Goal: Task Accomplishment & Management: Complete application form

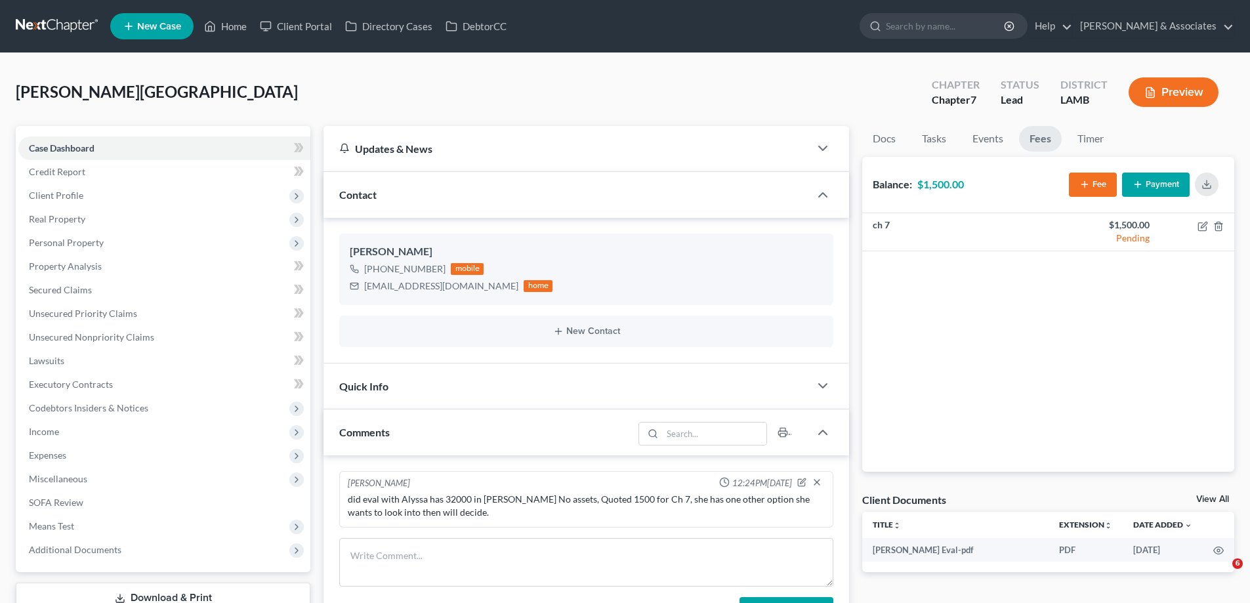
click at [144, 22] on span "New Case" at bounding box center [159, 27] width 44 height 10
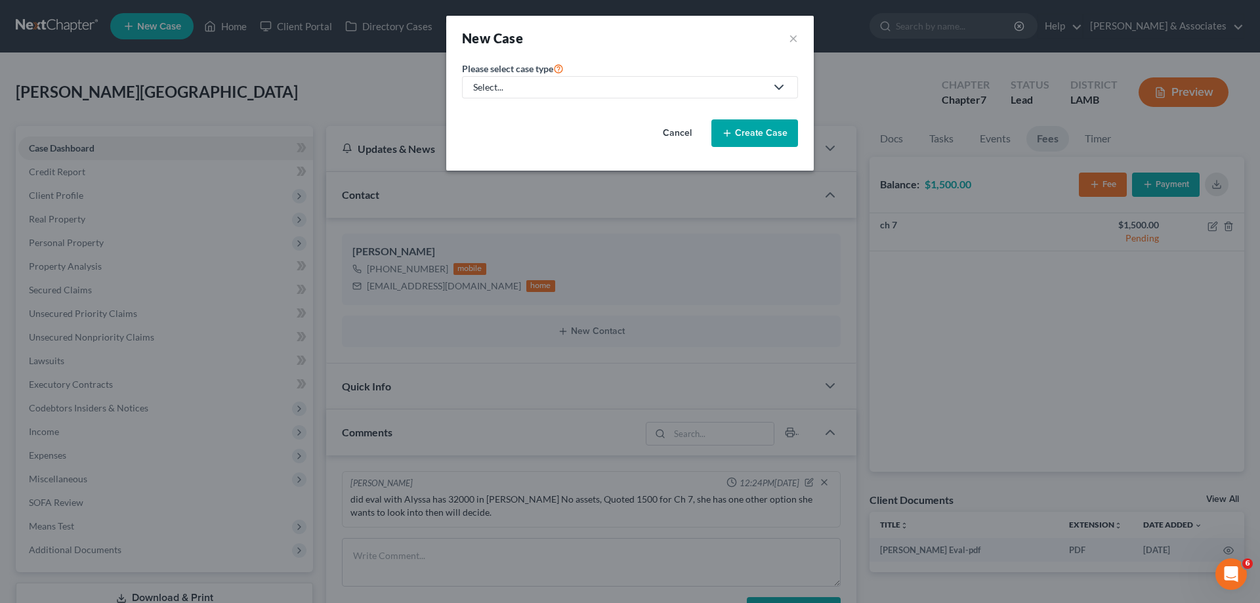
click at [625, 85] on div "Select..." at bounding box center [619, 87] width 293 height 13
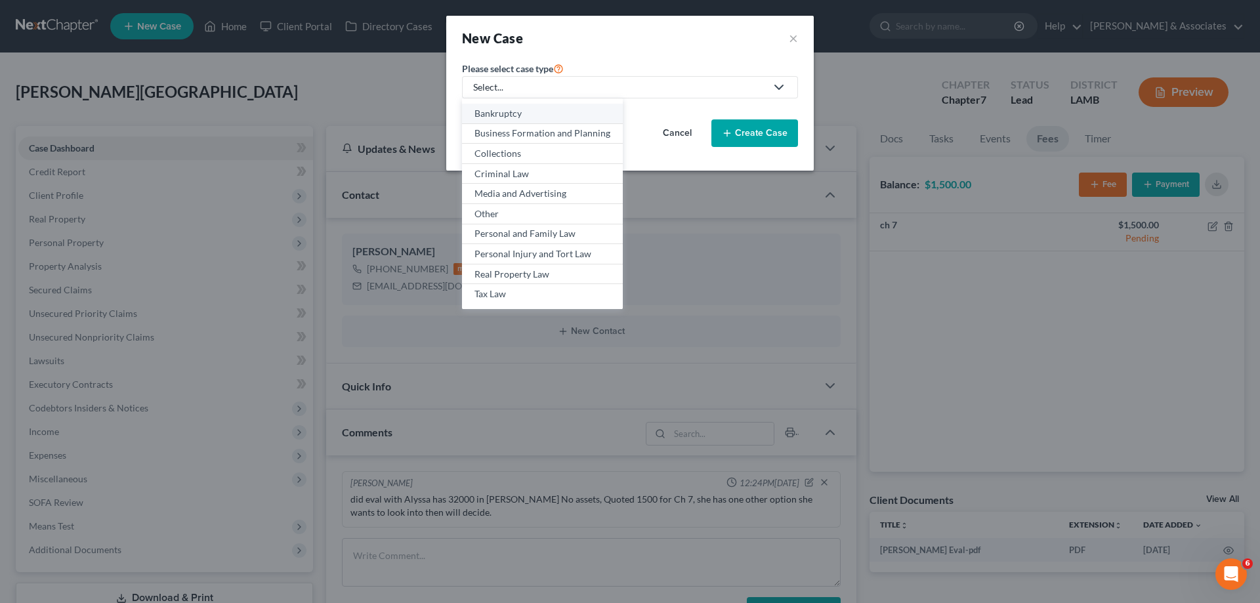
click at [533, 112] on div "Bankruptcy" at bounding box center [542, 113] width 136 height 13
select select "35"
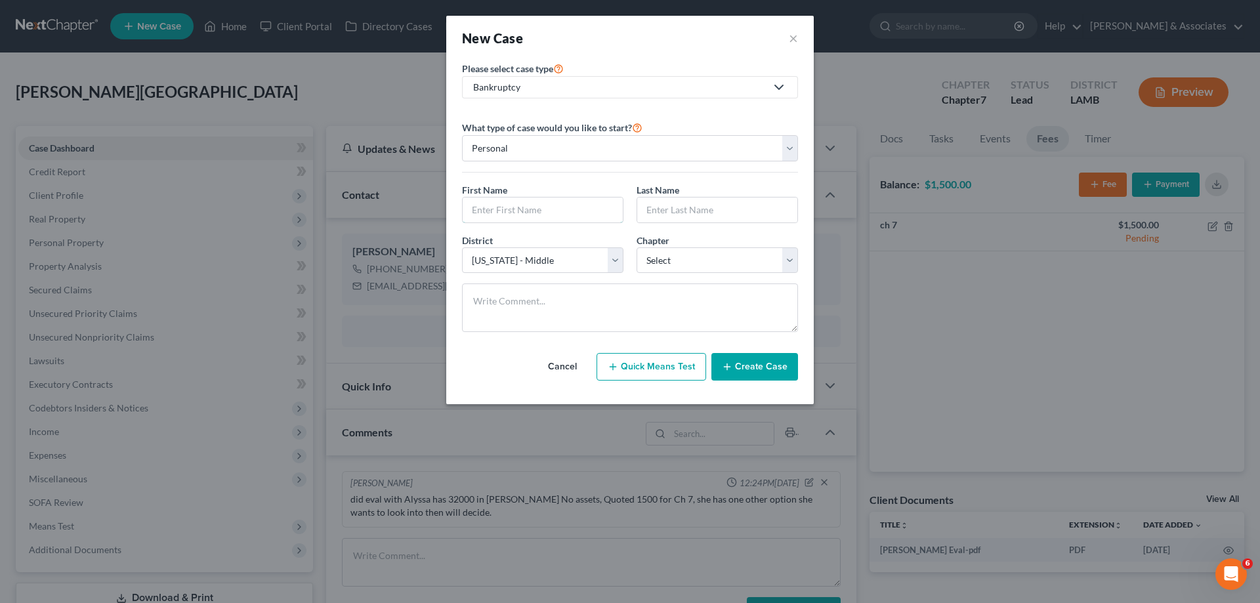
drag, startPoint x: 544, startPoint y: 212, endPoint x: 521, endPoint y: 162, distance: 54.9
click at [542, 205] on input "text" at bounding box center [543, 210] width 160 height 25
type input "[PERSON_NAME]"
select select "3"
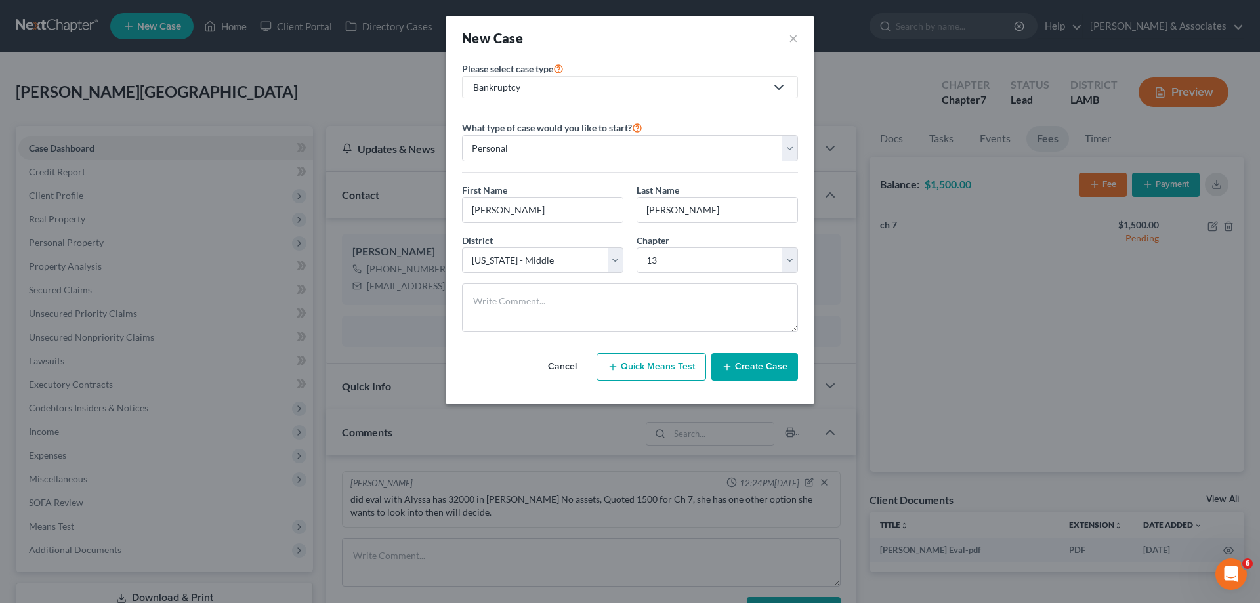
click at [780, 361] on button "Create Case" at bounding box center [754, 367] width 87 height 28
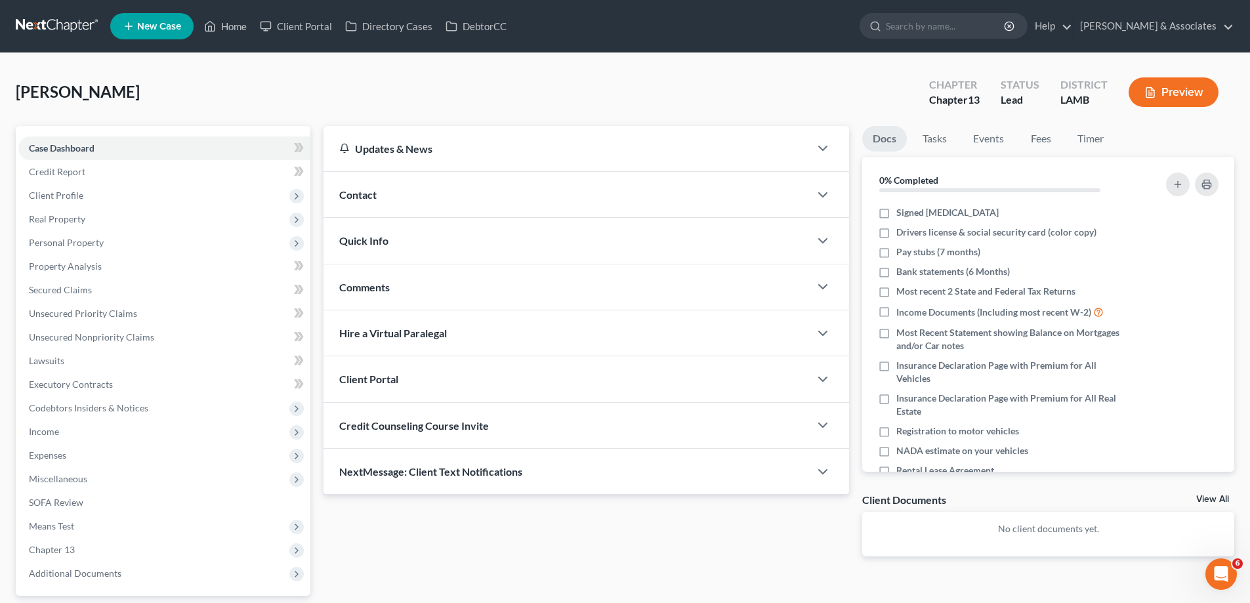
click at [608, 196] on div "Contact" at bounding box center [567, 194] width 486 height 45
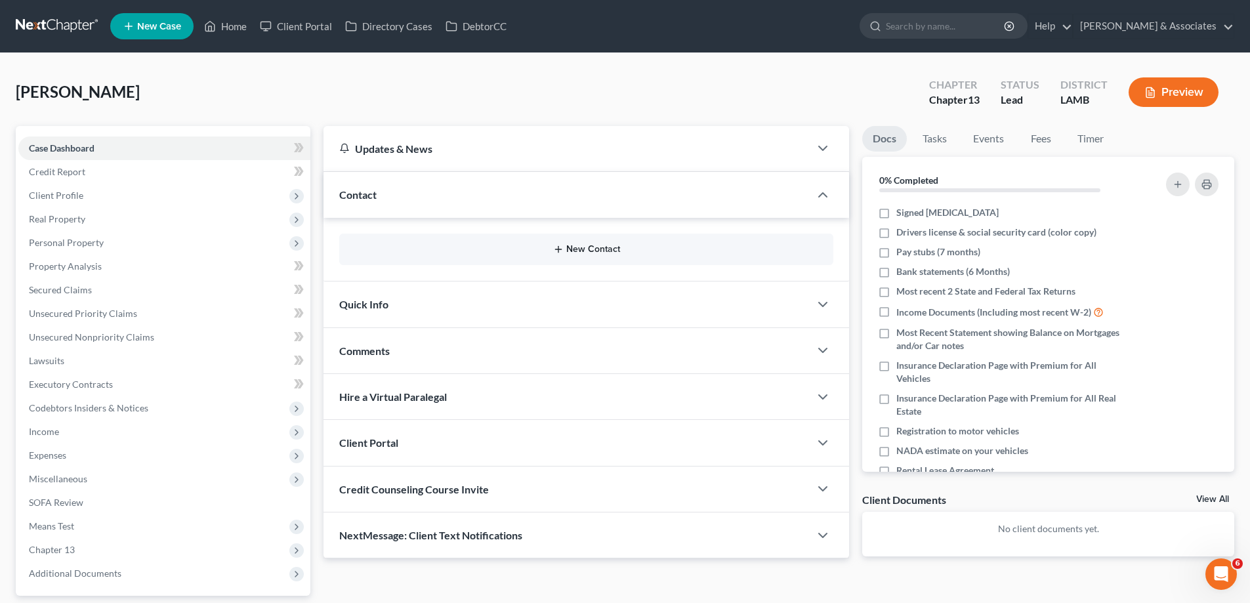
click at [580, 249] on button "New Contact" at bounding box center [586, 249] width 473 height 10
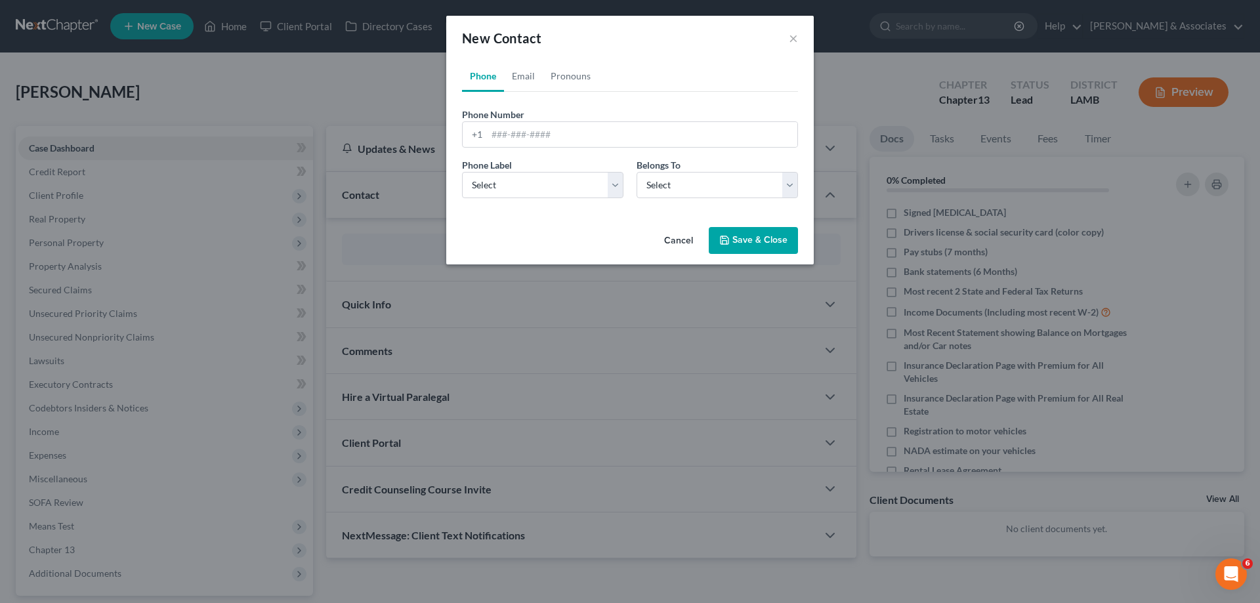
click at [524, 121] on div "Phone Number * +1" at bounding box center [629, 128] width 349 height 40
drag, startPoint x: 520, startPoint y: 126, endPoint x: 518, endPoint y: 135, distance: 9.6
click at [520, 126] on input "tel" at bounding box center [642, 134] width 310 height 25
paste input "[PHONE_NUMBER]"
type input "[PHONE_NUMBER]"
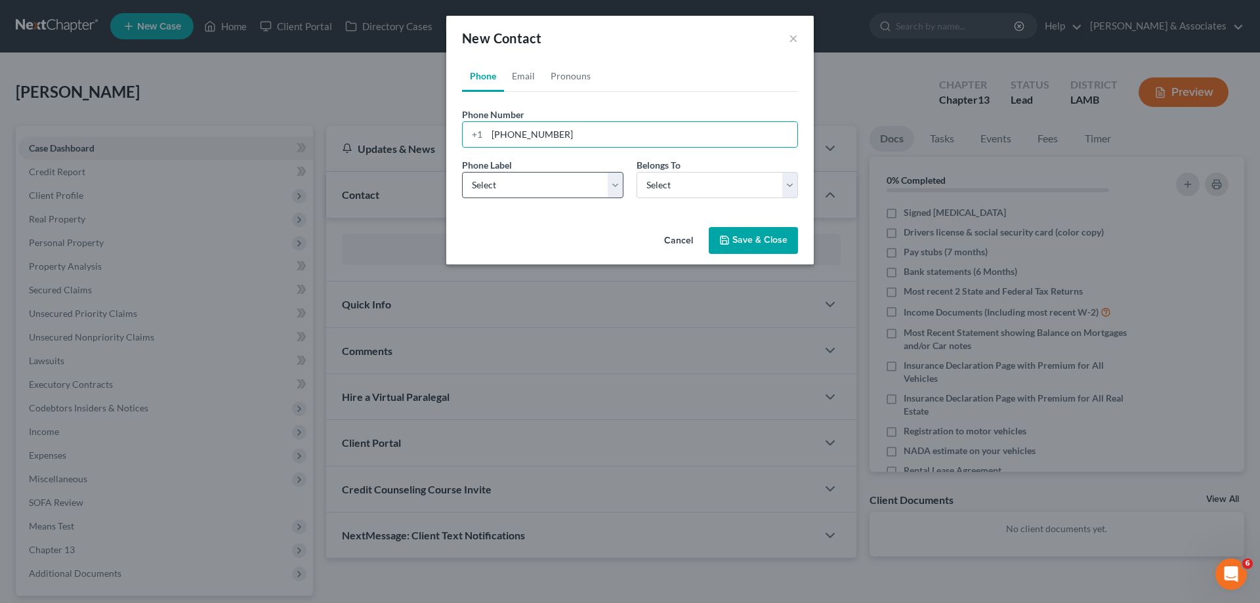
click at [505, 169] on span "Phone Label" at bounding box center [487, 164] width 50 height 11
click at [518, 189] on select "Select Mobile Home Work Other" at bounding box center [542, 185] width 161 height 26
select select "0"
click at [462, 172] on select "Select Mobile Home Work Other" at bounding box center [542, 185] width 161 height 26
click at [767, 188] on select "Select Client Other" at bounding box center [717, 185] width 161 height 26
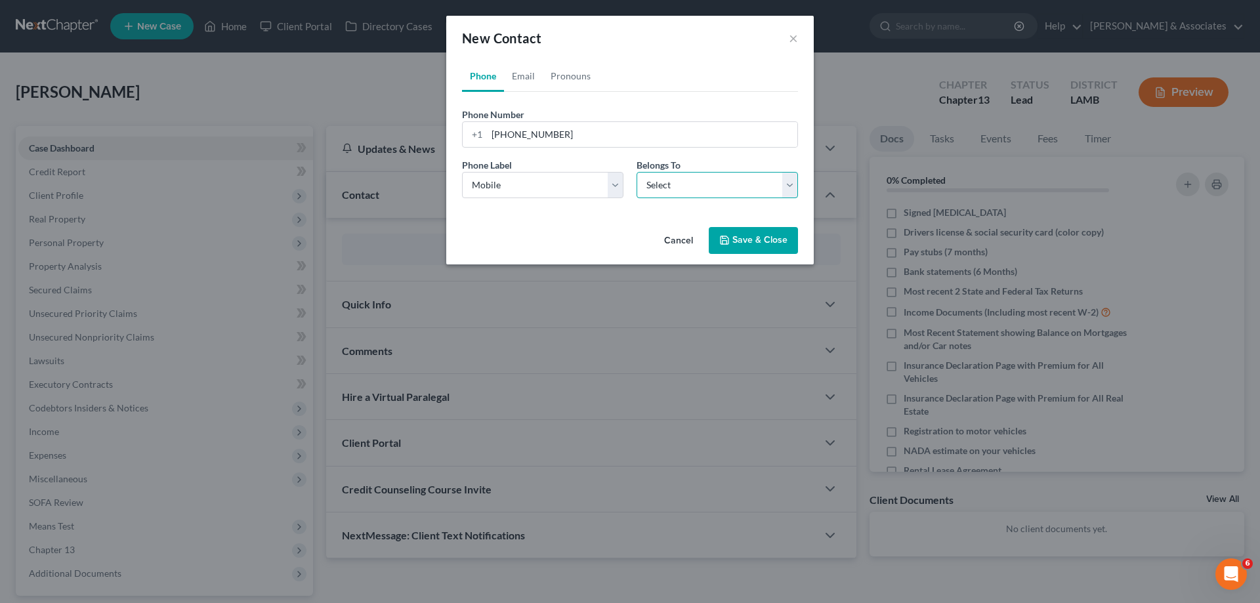
select select "0"
click at [637, 172] on select "Select Client Other" at bounding box center [717, 185] width 161 height 26
click at [521, 77] on link "Email" at bounding box center [523, 75] width 39 height 31
drag, startPoint x: 547, startPoint y: 137, endPoint x: 540, endPoint y: 142, distance: 8.6
click at [547, 137] on input "email" at bounding box center [642, 134] width 310 height 25
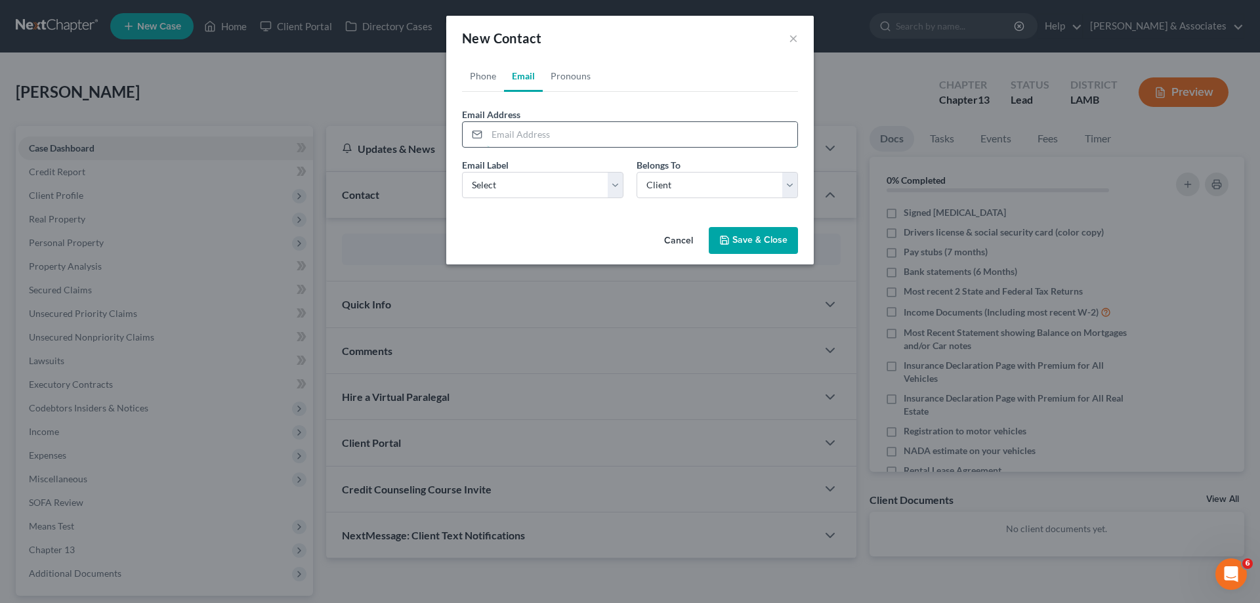
paste input "[EMAIL_ADDRESS][DOMAIN_NAME]"
type input "[EMAIL_ADDRESS][DOMAIN_NAME]"
click at [519, 188] on select "Select Home Work Other" at bounding box center [542, 185] width 161 height 26
select select "0"
click at [462, 172] on select "Select Home Work Other" at bounding box center [542, 185] width 161 height 26
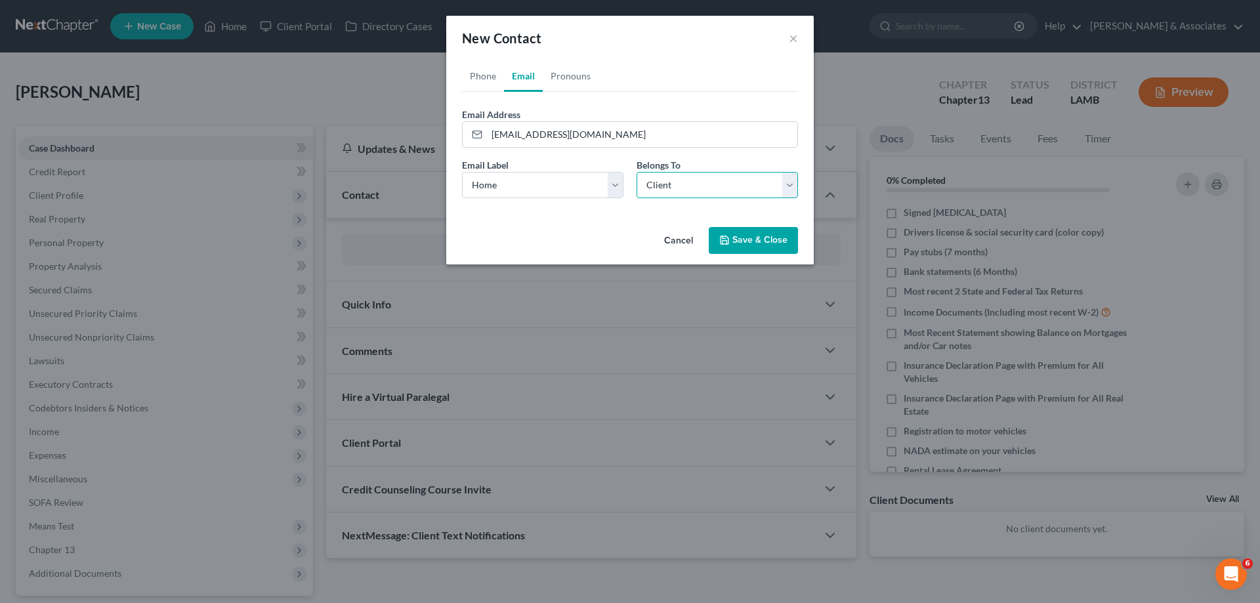
click at [726, 178] on select "Select Client Other" at bounding box center [717, 185] width 161 height 26
click at [637, 172] on select "Select Client Other" at bounding box center [717, 185] width 161 height 26
click at [785, 243] on button "Save & Close" at bounding box center [753, 241] width 89 height 28
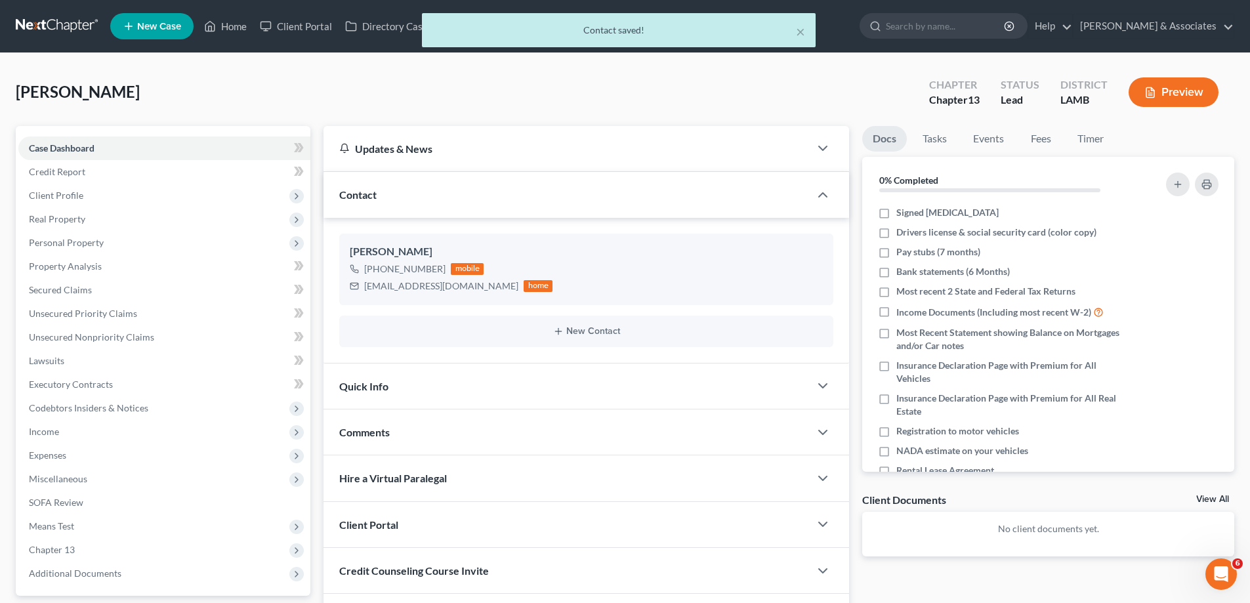
click at [455, 432] on div "Comments" at bounding box center [567, 431] width 486 height 45
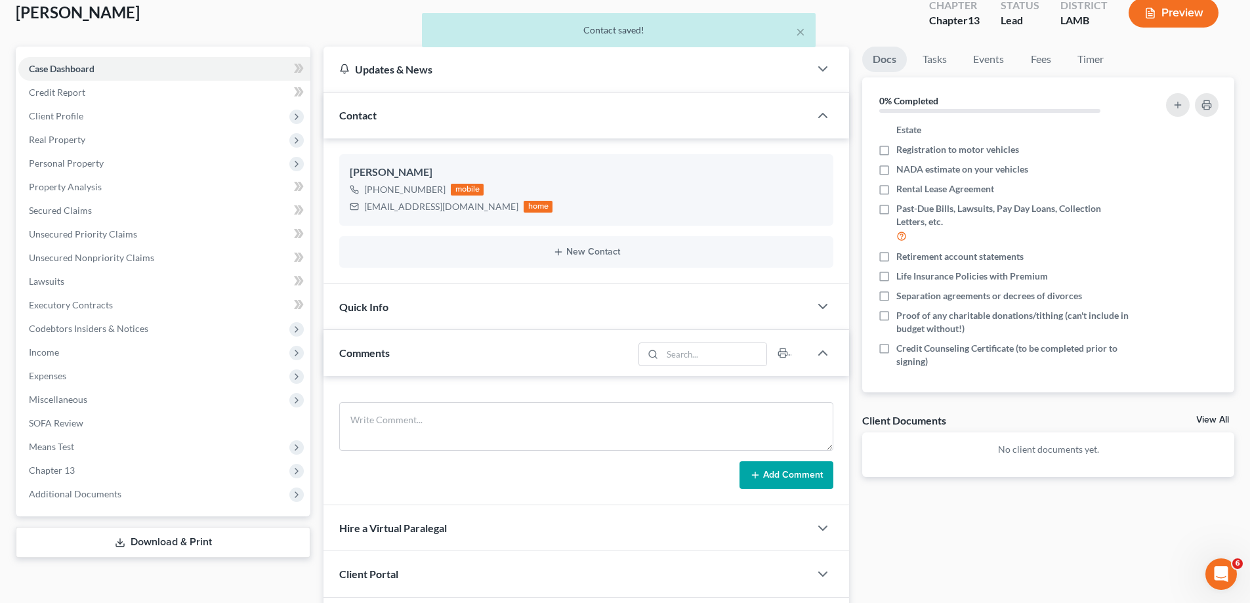
scroll to position [216, 0]
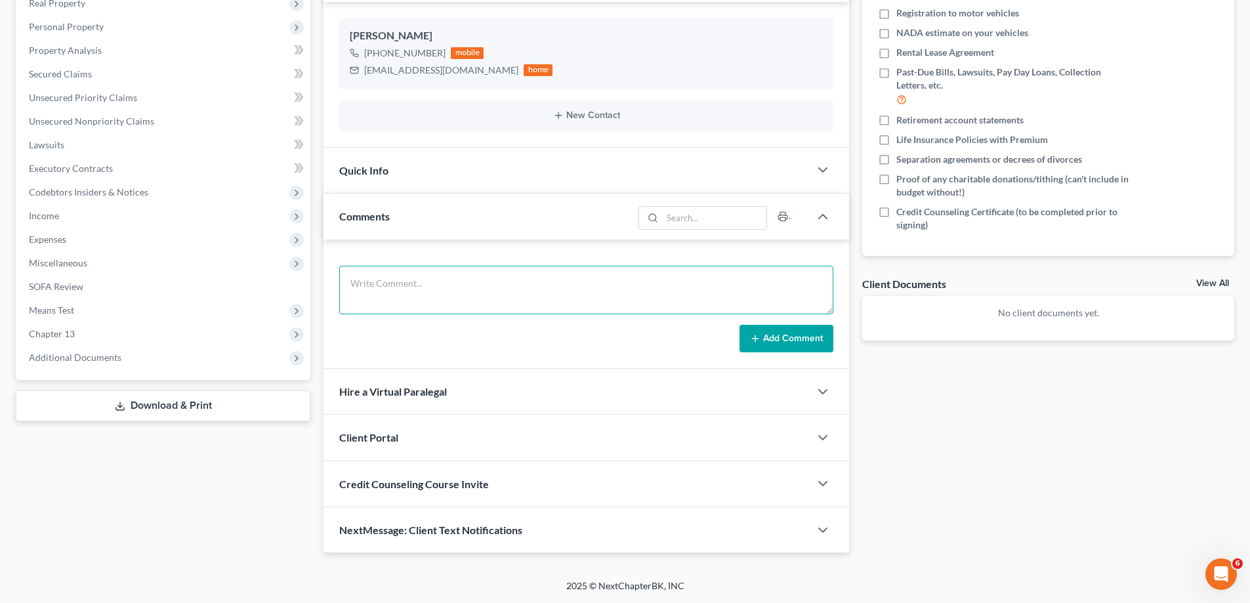
click at [421, 287] on textarea at bounding box center [586, 290] width 494 height 49
paste textarea "Did eval with [PERSON_NAME], She is a person that prays on every decision, but …"
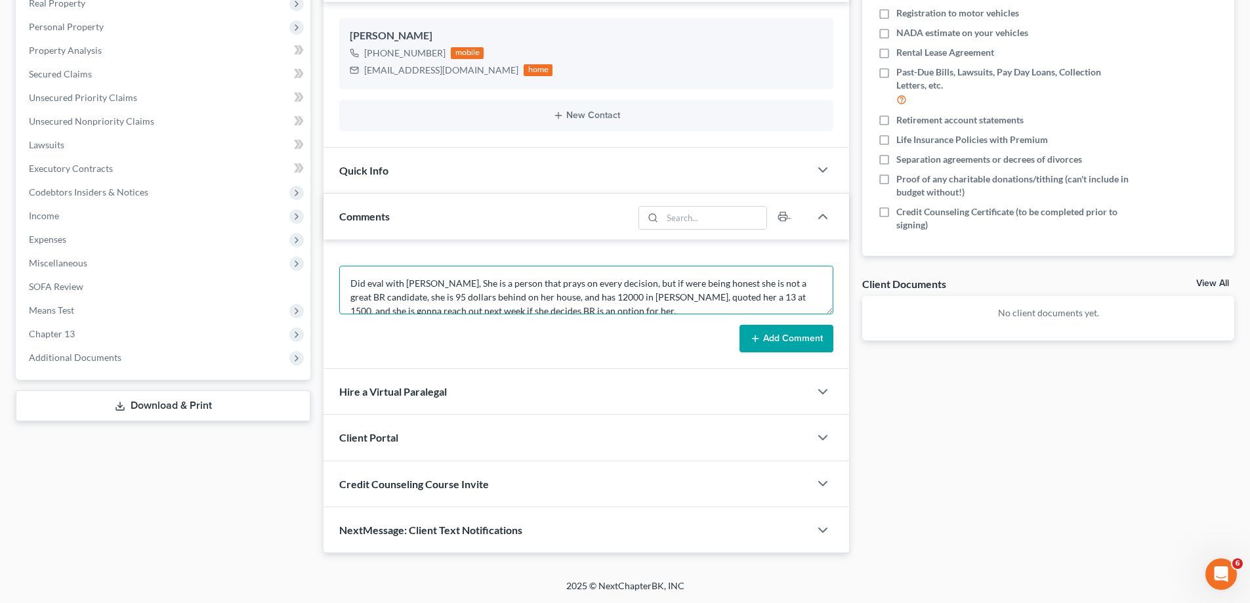
scroll to position [3, 0]
type textarea "Did eval with [PERSON_NAME], She is a person that prays on every decision, but …"
click at [825, 329] on button "Add Comment" at bounding box center [787, 339] width 94 height 28
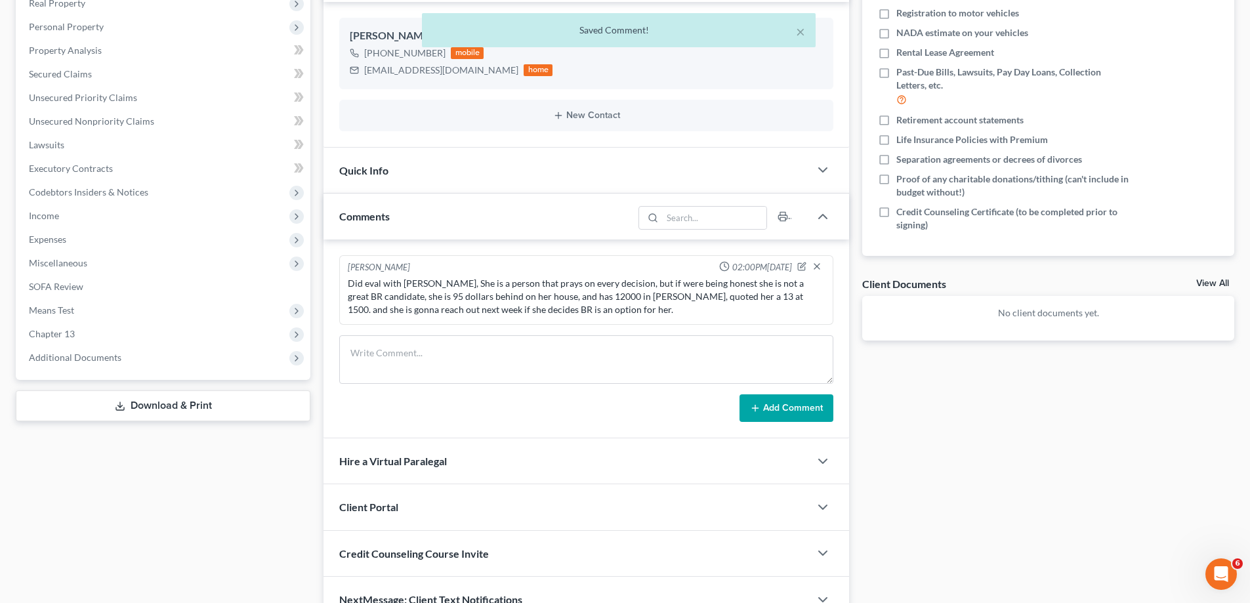
scroll to position [0, 0]
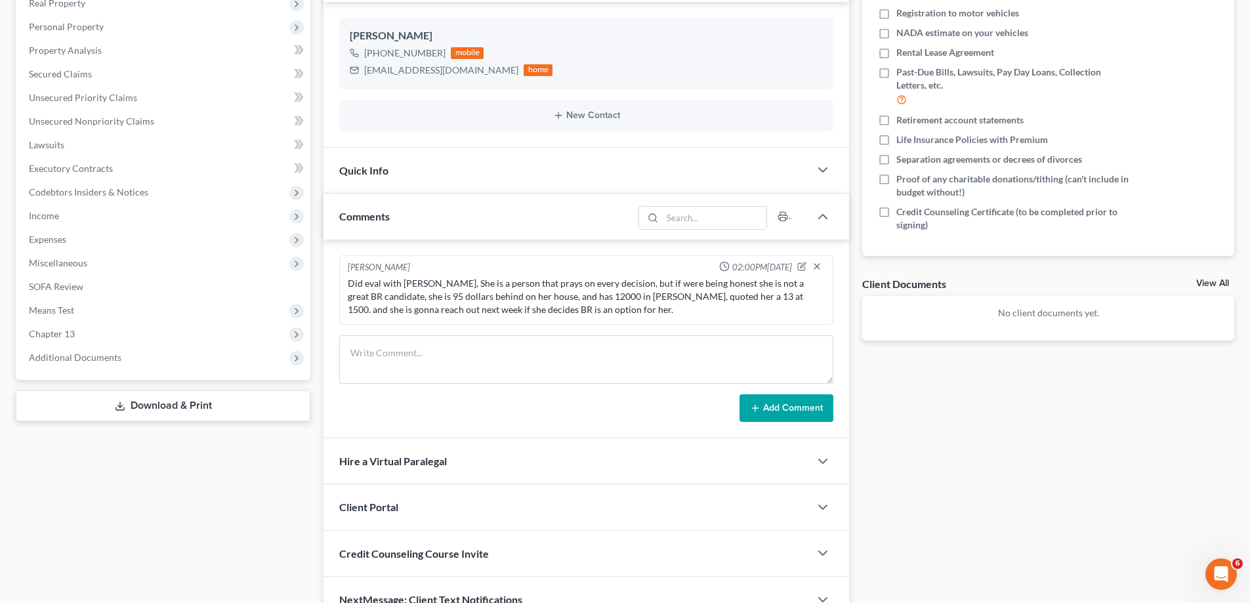
click at [1221, 287] on link "View All" at bounding box center [1212, 283] width 33 height 9
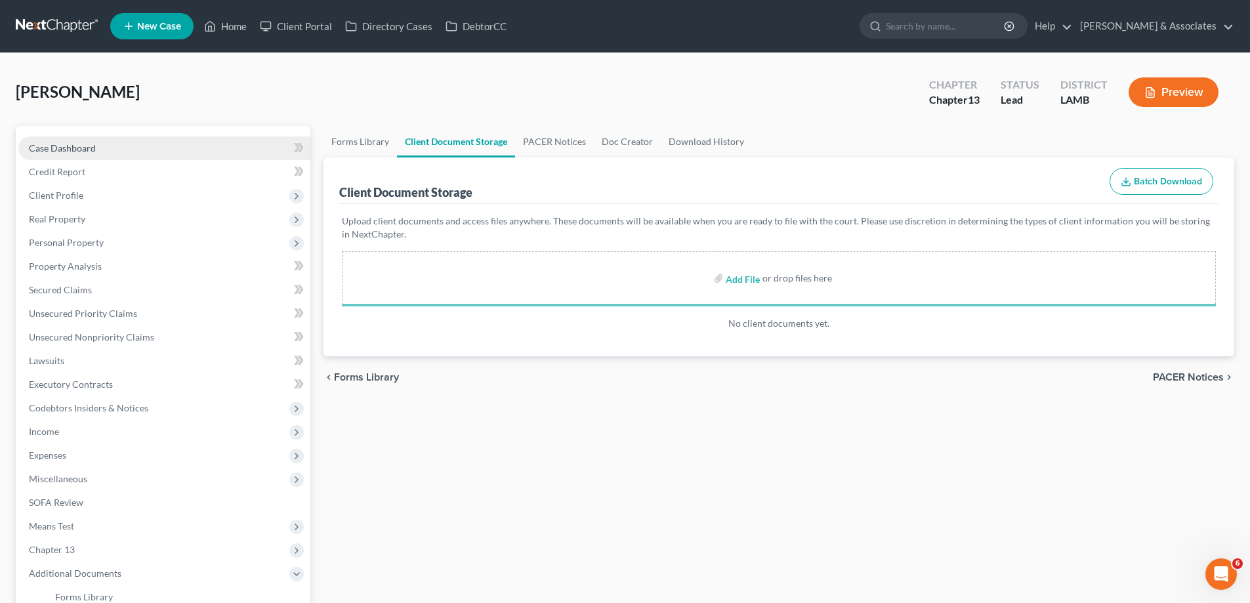
click at [97, 153] on link "Case Dashboard" at bounding box center [164, 148] width 292 height 24
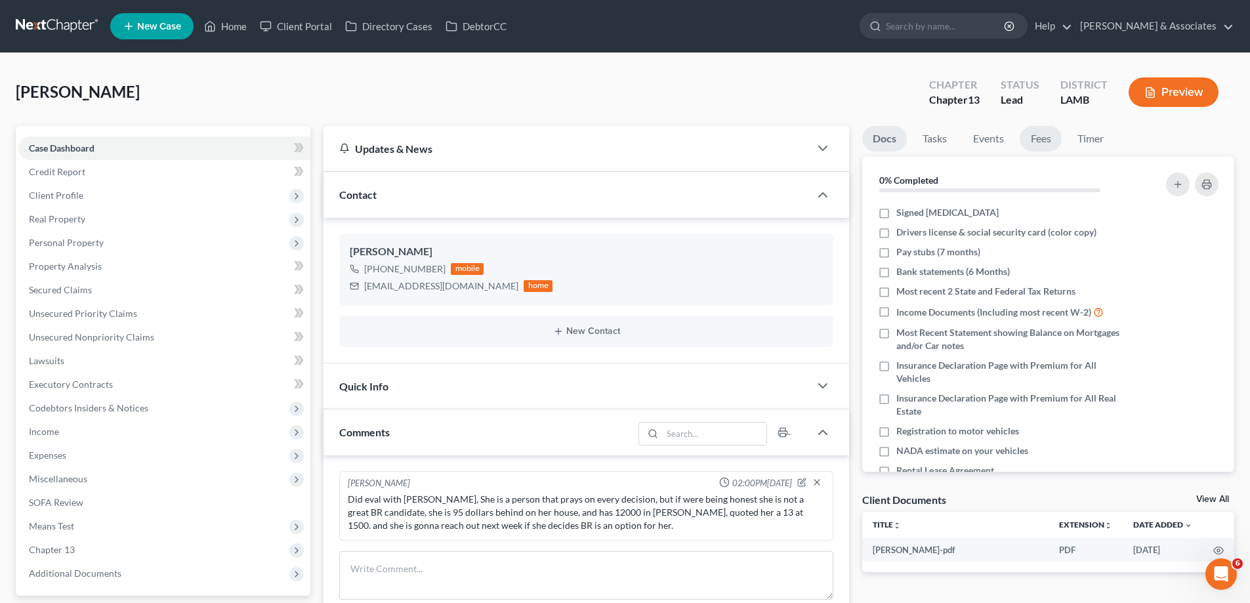
click at [1049, 136] on link "Fees" at bounding box center [1041, 139] width 42 height 26
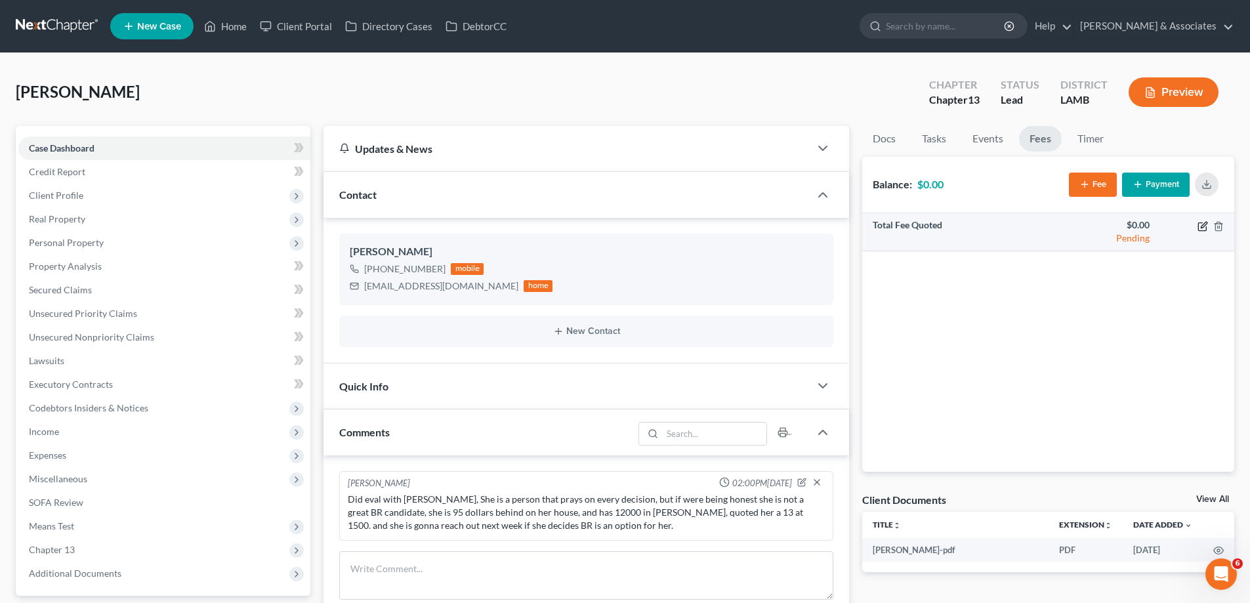
click at [1200, 230] on icon "button" at bounding box center [1203, 226] width 10 height 10
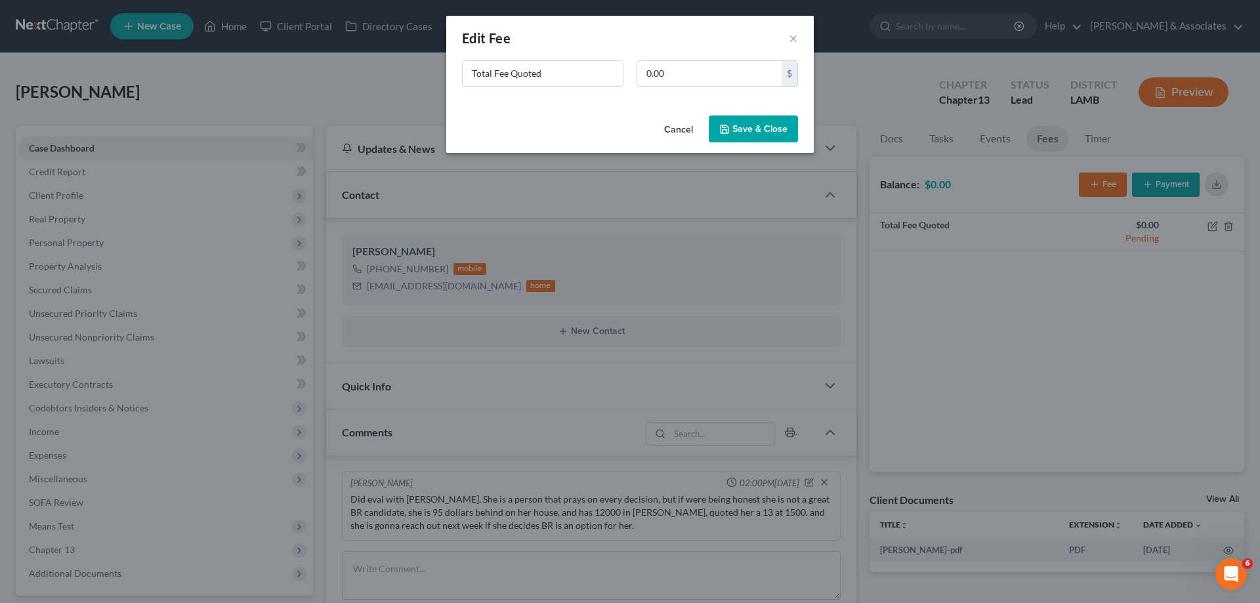
drag, startPoint x: 584, startPoint y: 87, endPoint x: 383, endPoint y: 65, distance: 202.6
click at [394, 66] on div "New Fee Edit Fee × Total Fee Quoted 0.00 $ Cancel Save & Close" at bounding box center [630, 301] width 1260 height 603
click at [529, 85] on input "Total Fee Quoted" at bounding box center [543, 73] width 160 height 25
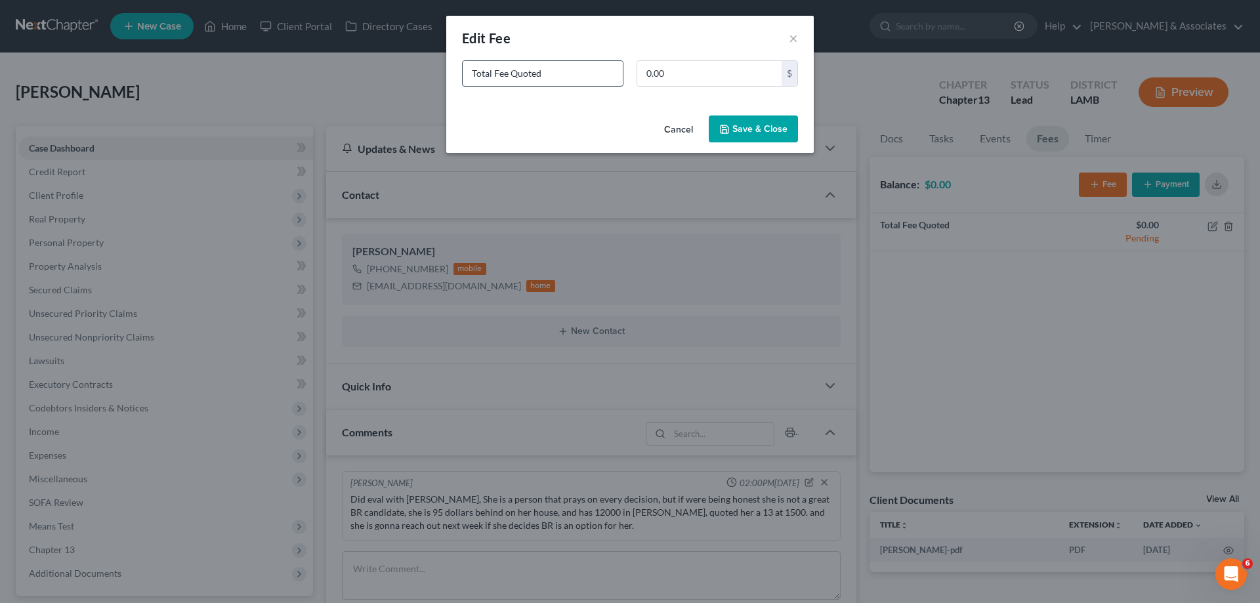
click at [507, 72] on input "Total Fee Quoted" at bounding box center [543, 73] width 160 height 25
click at [506, 72] on input "Total Fee Quoted" at bounding box center [543, 73] width 160 height 25
type input "Ch 13"
type input "1,500"
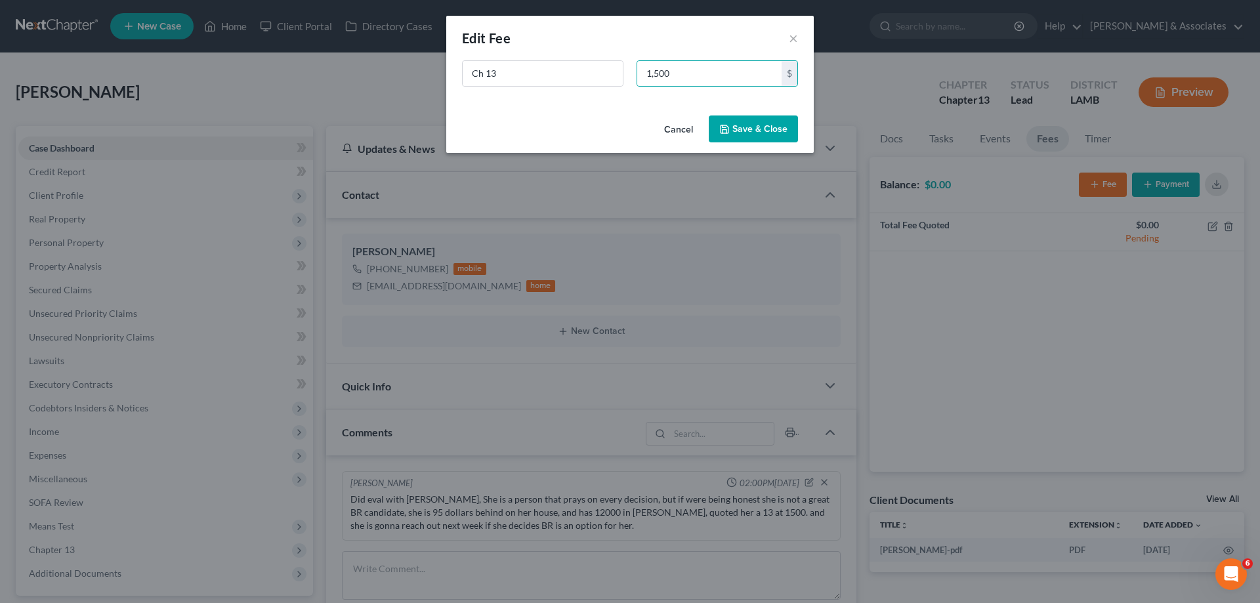
click at [744, 127] on button "Save & Close" at bounding box center [753, 129] width 89 height 28
